Goal: Check status: Check status

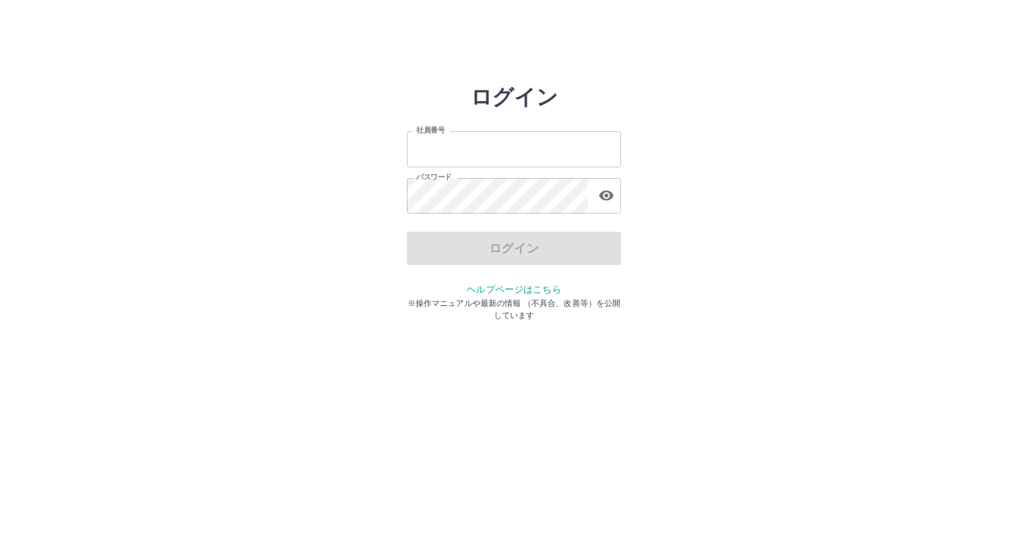
type input "*******"
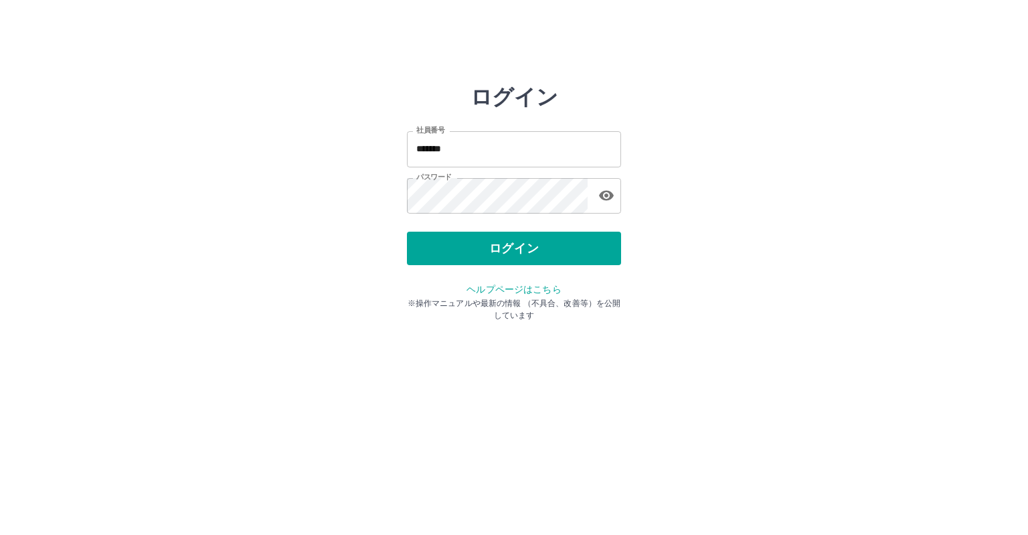
click at [470, 246] on div "ログイン" at bounding box center [514, 248] width 214 height 33
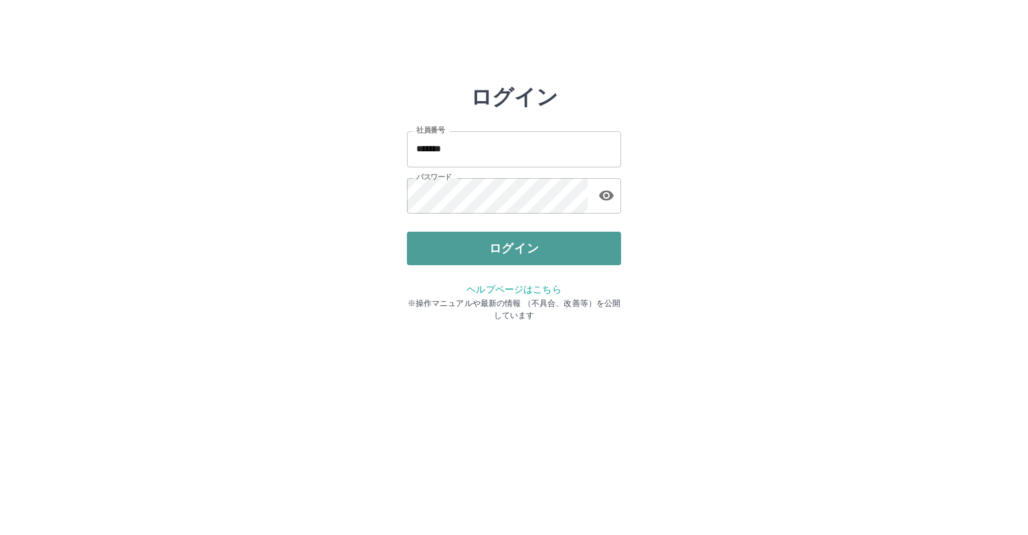
click at [459, 246] on button "ログイン" at bounding box center [514, 248] width 214 height 33
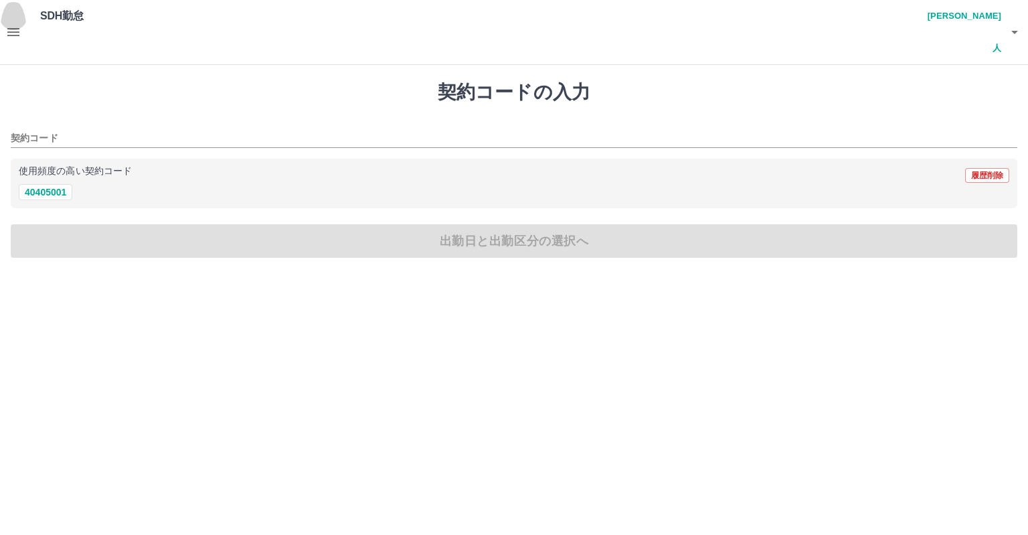
click at [13, 24] on icon "button" at bounding box center [13, 32] width 16 height 16
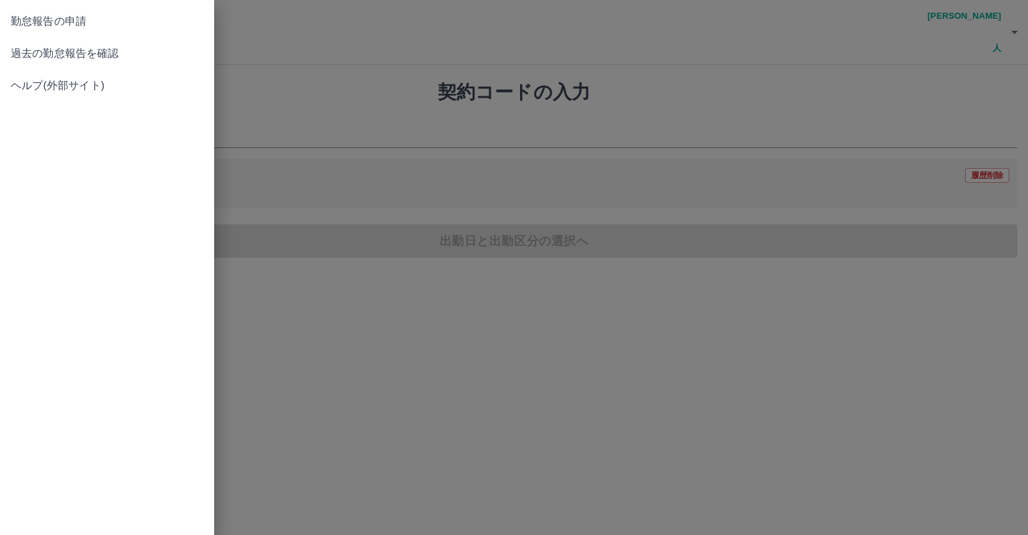
click at [72, 58] on span "過去の勤怠報告を確認" at bounding box center [107, 54] width 193 height 16
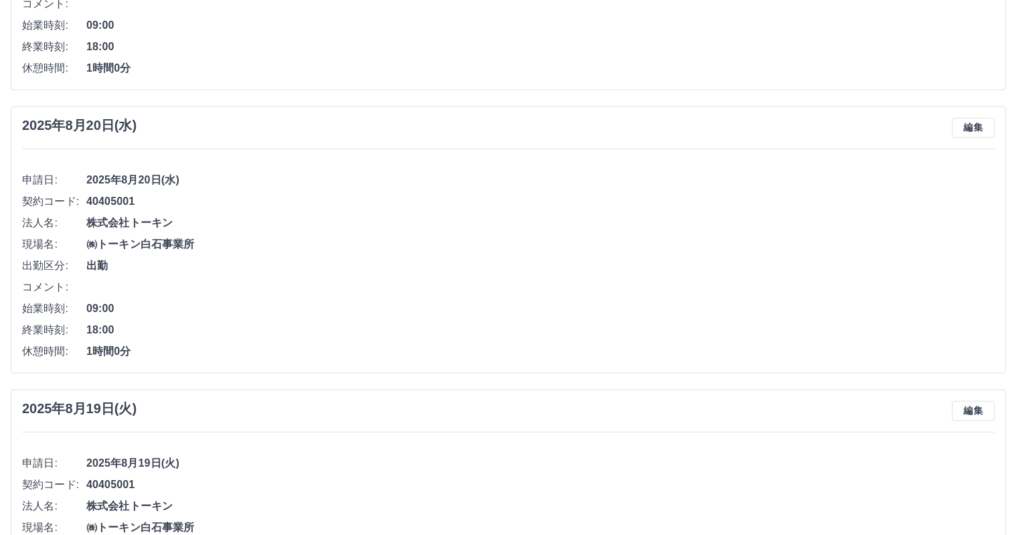
scroll to position [904, 0]
